Goal: Ask a question

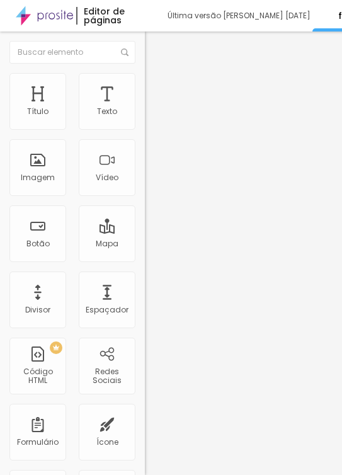
scroll to position [0, 464]
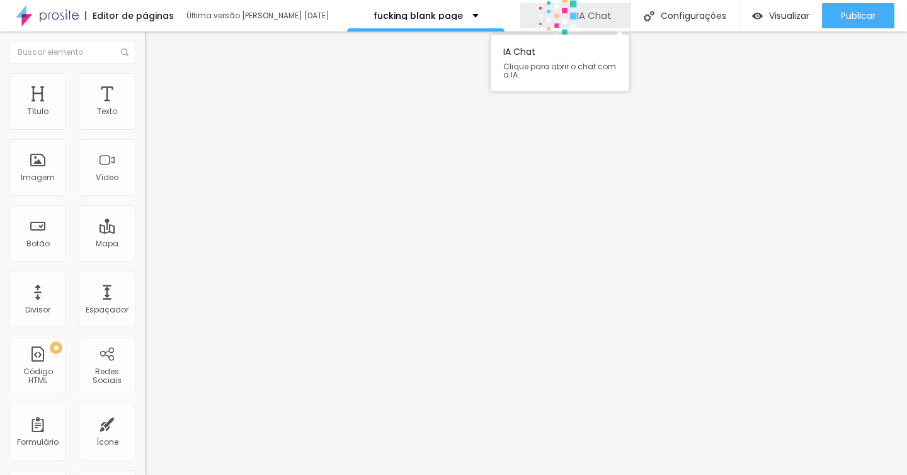
click at [341, 21] on span "IA Chat" at bounding box center [594, 15] width 35 height 11
drag, startPoint x: 855, startPoint y: 47, endPoint x: 820, endPoint y: 43, distance: 35.5
click at [341, 43] on div "Hello, how can I help you [DATE]?" at bounding box center [823, 252] width 167 height 443
click at [341, 39] on div "Hello, how can I help you [DATE]?" at bounding box center [802, 35] width 125 height 8
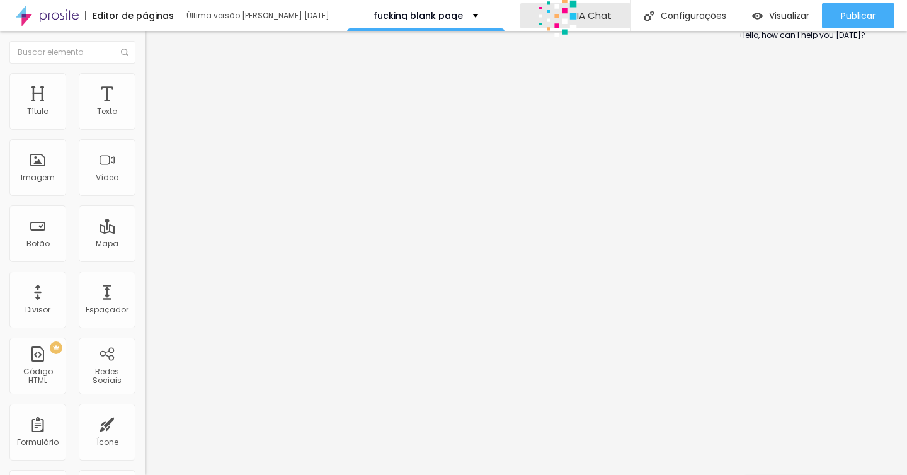
click at [341, 39] on div "Hello, how can I help you [DATE]?" at bounding box center [802, 35] width 125 height 8
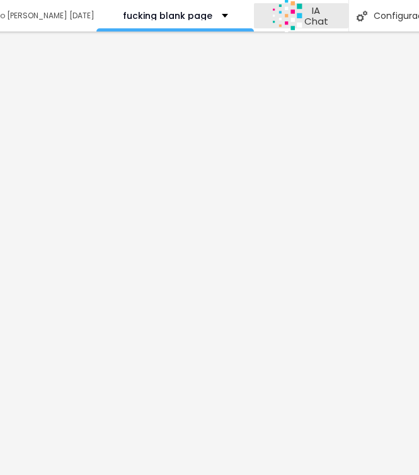
scroll to position [0, 387]
